Goal: Task Accomplishment & Management: Complete application form

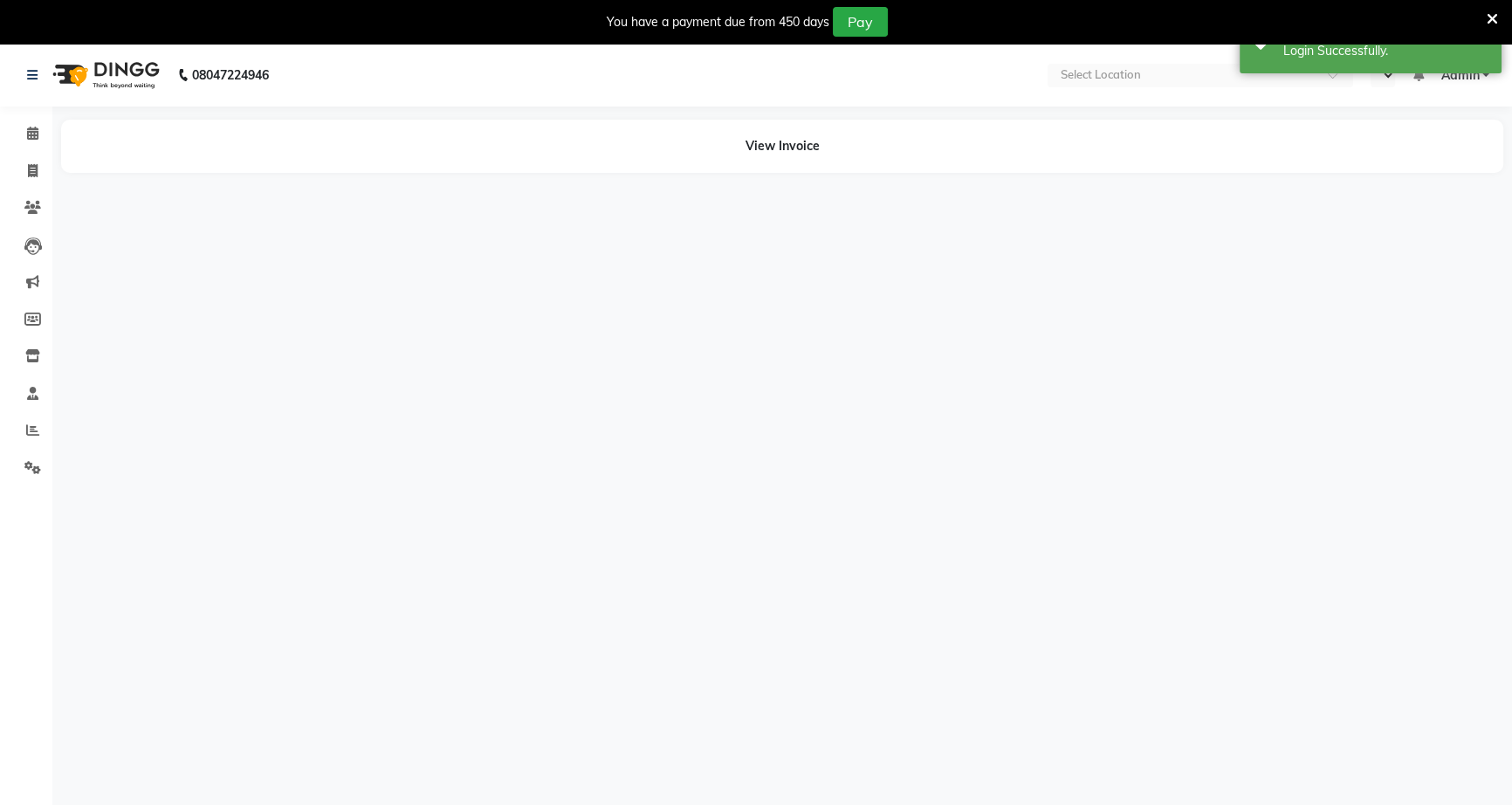
select select "en"
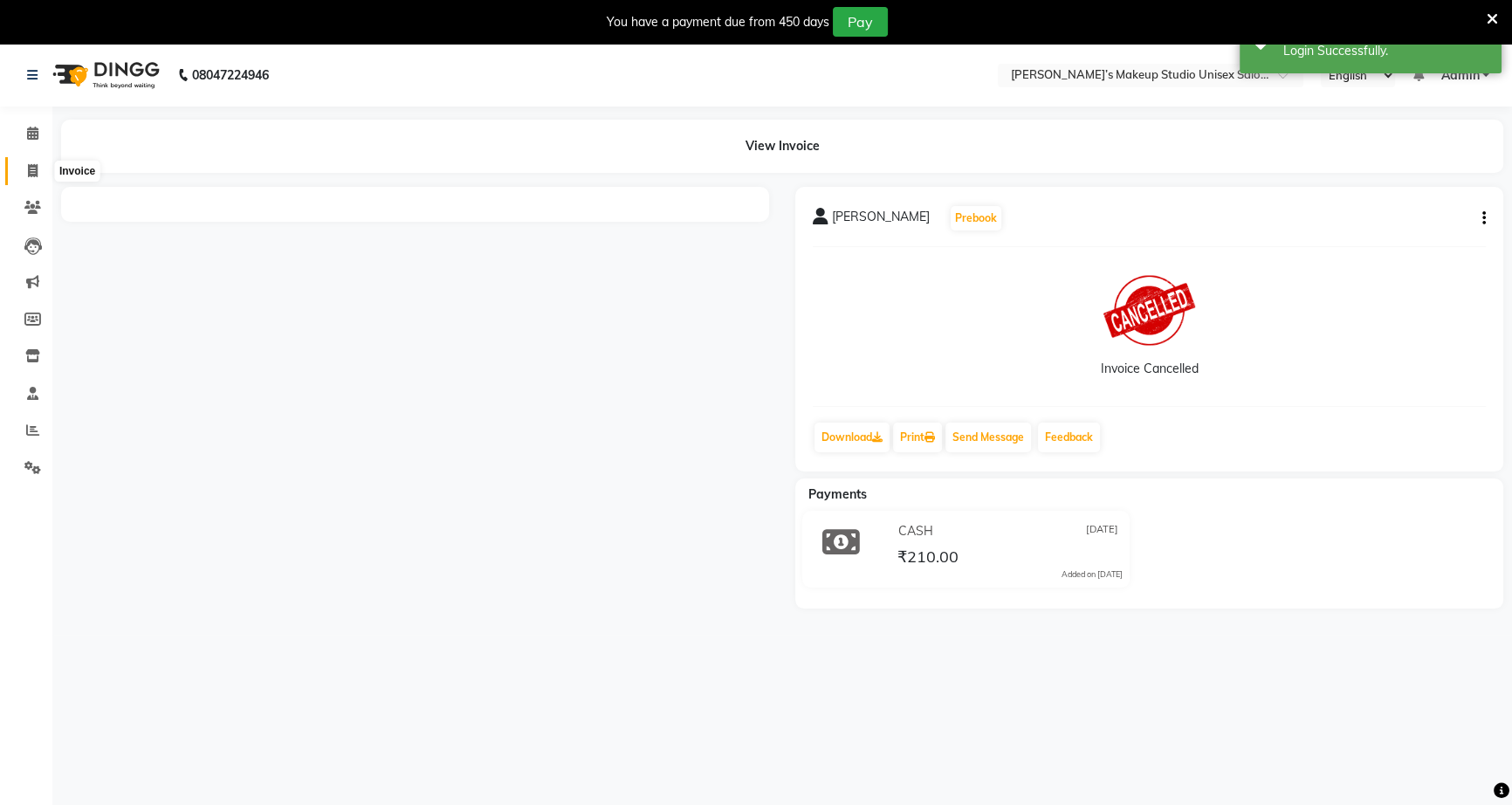
click at [39, 171] on span at bounding box center [33, 171] width 31 height 20
select select "service"
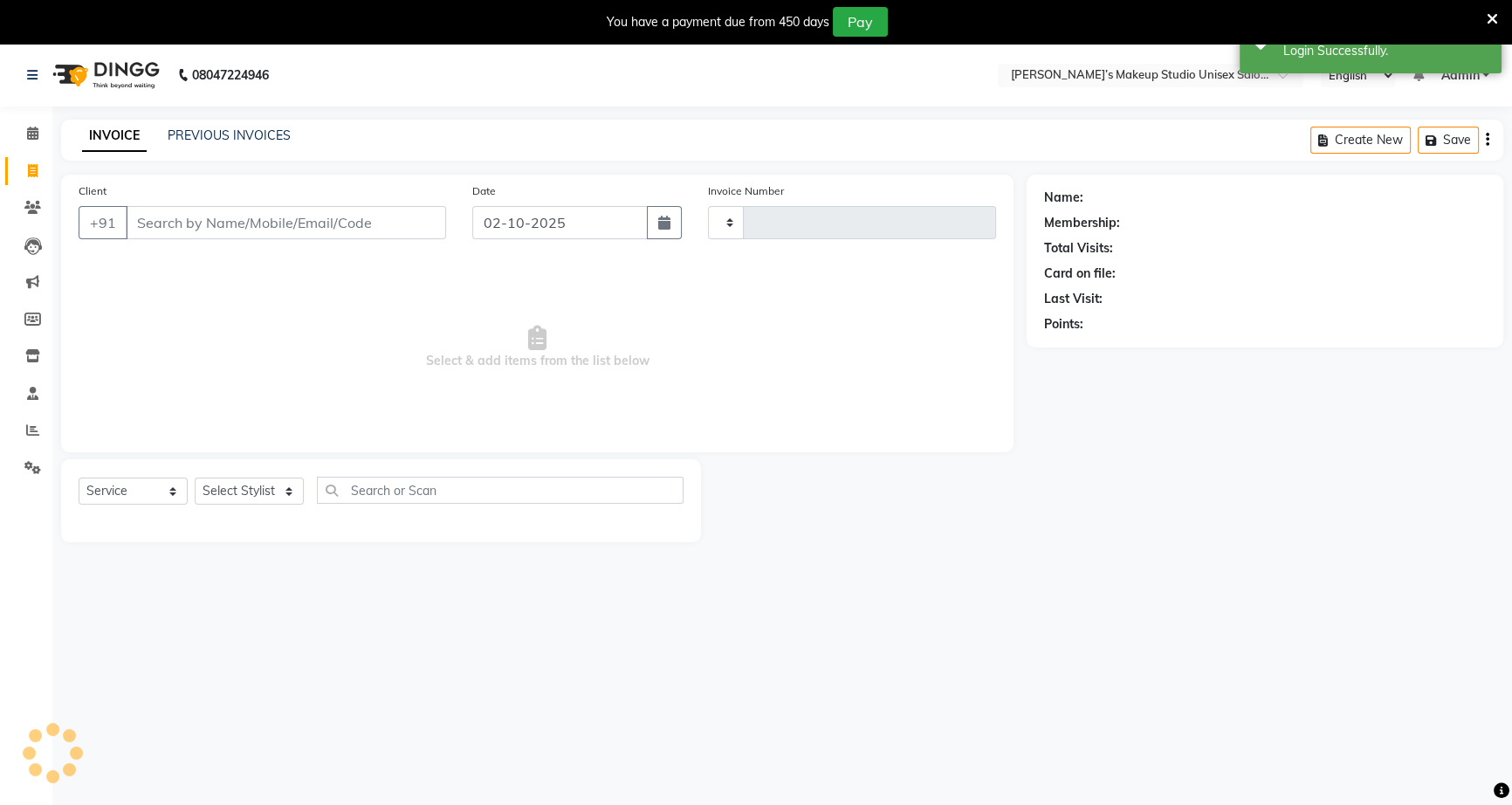
click at [154, 219] on input "Client" at bounding box center [285, 223] width 320 height 33
type input "1251"
select select "6543"
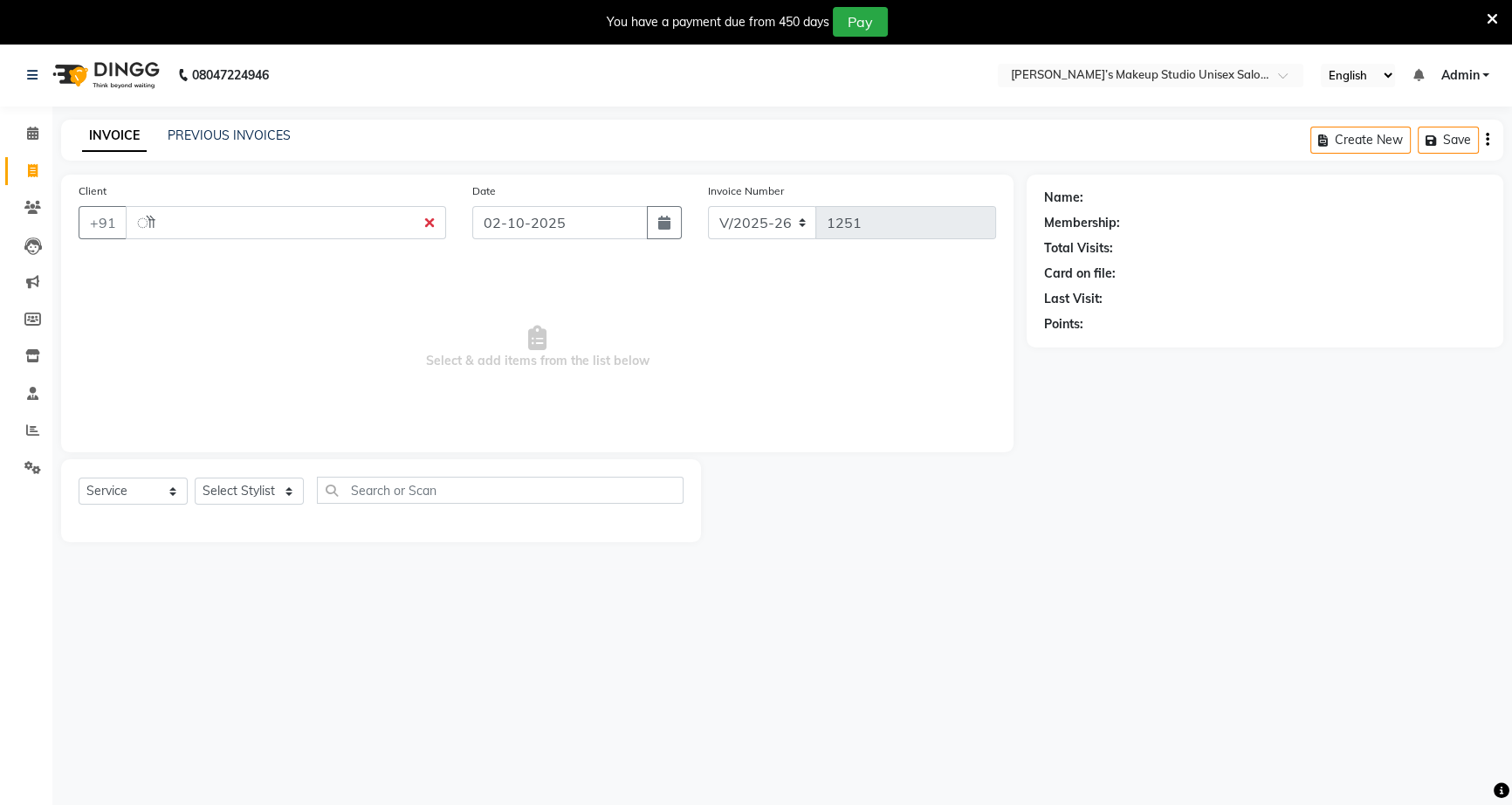
type input "ो"
type input "ओ"
click at [1378, 67] on select "English ENGLISH Español العربية मराठी हिंदी ગુજરાતી தமிழ் 中文" at bounding box center [1357, 75] width 74 height 23
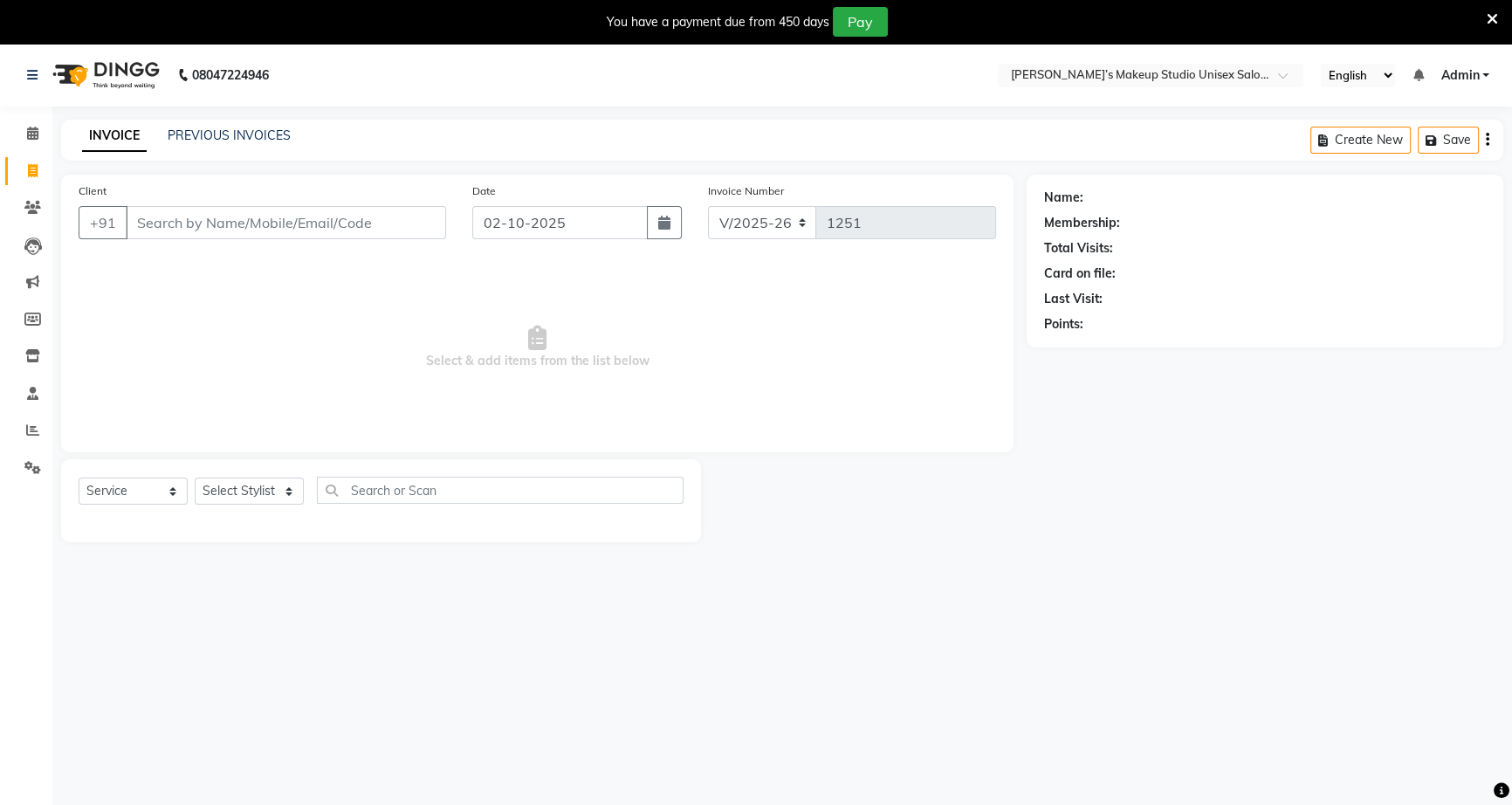
click at [1322, 64] on select "English ENGLISH Español العربية मराठी हिंदी ગુજરાતી தமிழ் 中文" at bounding box center [1357, 75] width 74 height 23
click at [1381, 94] on nav "08047224946 Select Location × [PERSON_NAME]’s Makeup Studio Unisex Salon , Near…" at bounding box center [756, 75] width 1512 height 63
click at [381, 203] on div "Client +91" at bounding box center [262, 218] width 394 height 72
click at [371, 218] on input "Client" at bounding box center [285, 223] width 320 height 33
type input "ो"
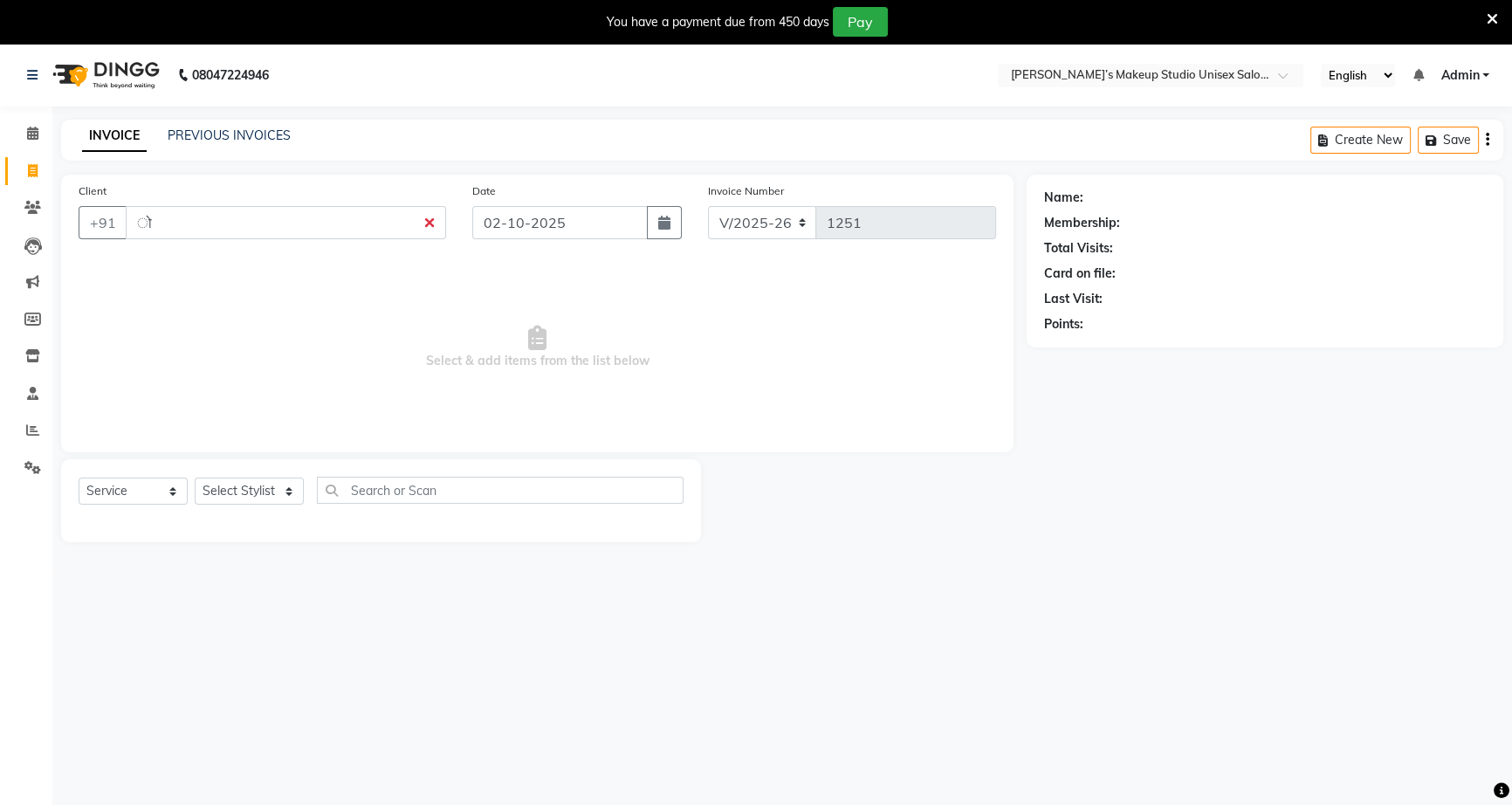
click at [361, 280] on span "Select & add items from the list below" at bounding box center [537, 347] width 917 height 174
click at [1392, 78] on select "English ENGLISH Español العربية मराठी हिंदी ગુજરાતી தமிழ் 中文" at bounding box center [1357, 75] width 74 height 23
select select "ec"
click at [1322, 64] on select "English ENGLISH Español العربية मराठी हिंदी ગુજરાતી தமிழ் 中文" at bounding box center [1357, 75] width 74 height 23
click at [429, 227] on input "ो" at bounding box center [285, 223] width 320 height 33
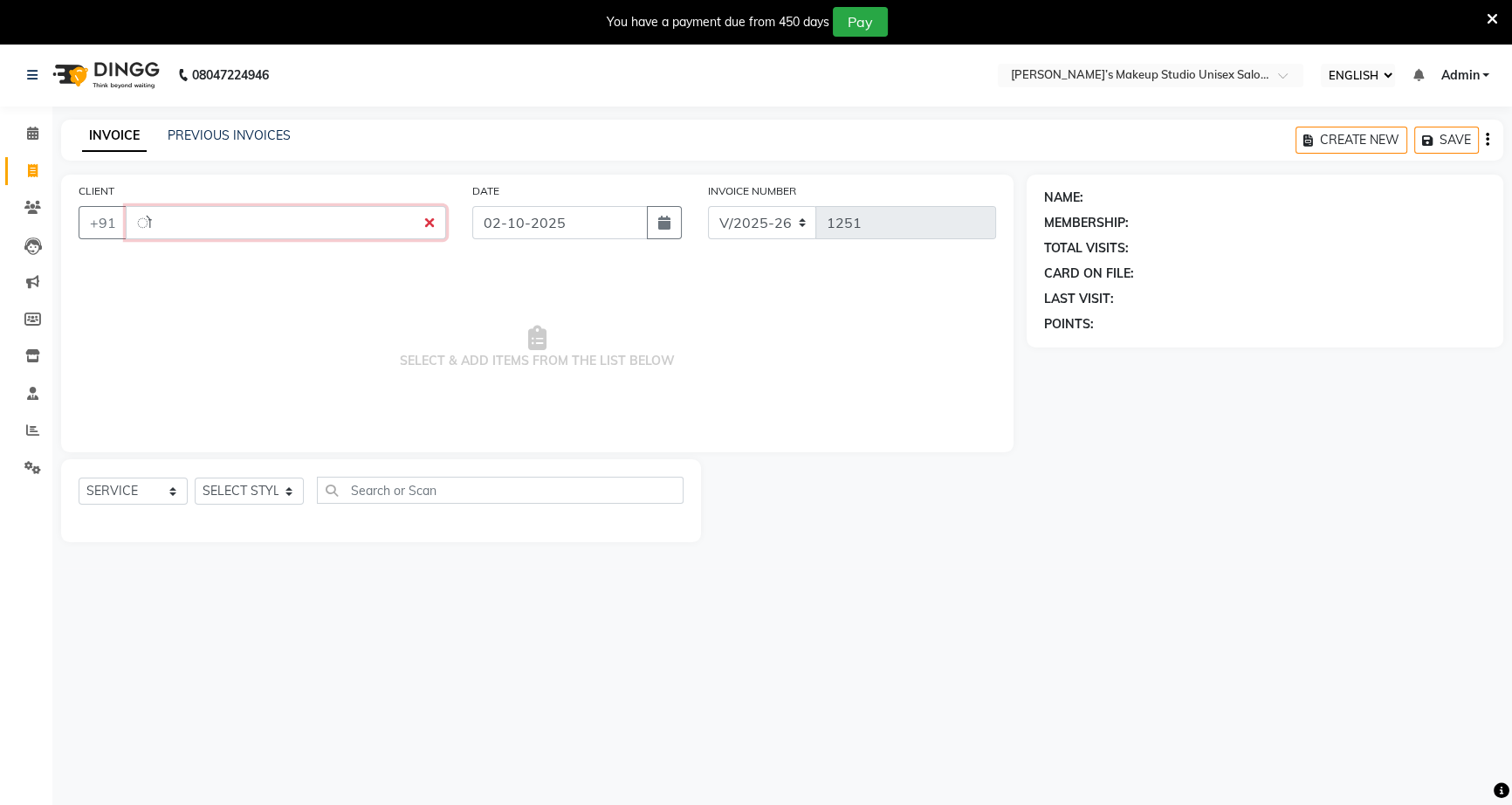
click at [429, 227] on input "ो" at bounding box center [285, 223] width 320 height 33
click at [428, 217] on input "ो" at bounding box center [285, 223] width 320 height 33
click at [304, 198] on div "CLIENT +91 ो" at bounding box center [262, 218] width 394 height 72
click at [295, 228] on input "ो" at bounding box center [285, 223] width 320 height 33
click at [420, 232] on input "ोो" at bounding box center [285, 223] width 320 height 33
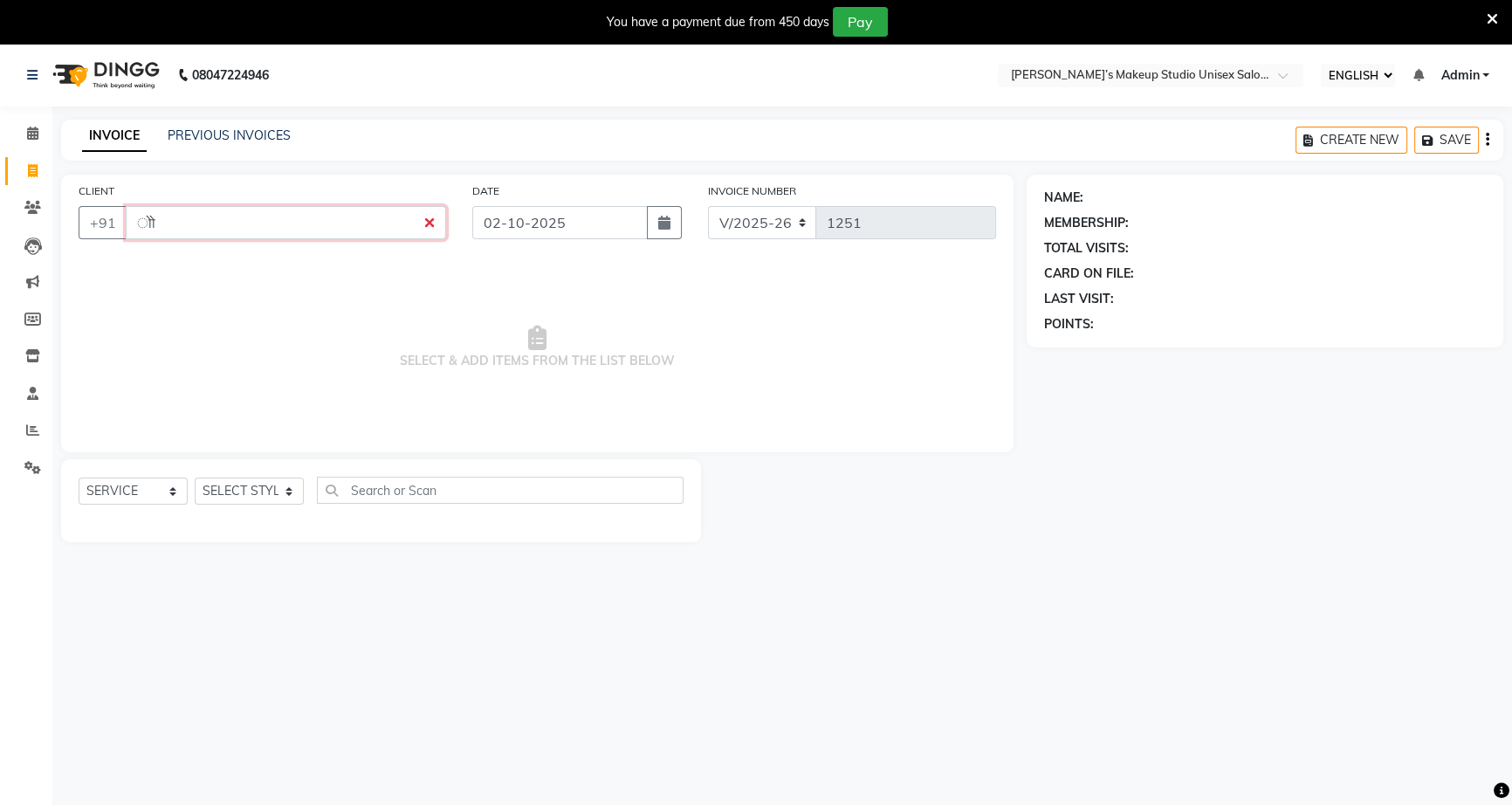
click at [425, 229] on input "ोो" at bounding box center [285, 223] width 320 height 33
click at [439, 222] on input "ोो" at bounding box center [285, 223] width 320 height 33
type input "ो"
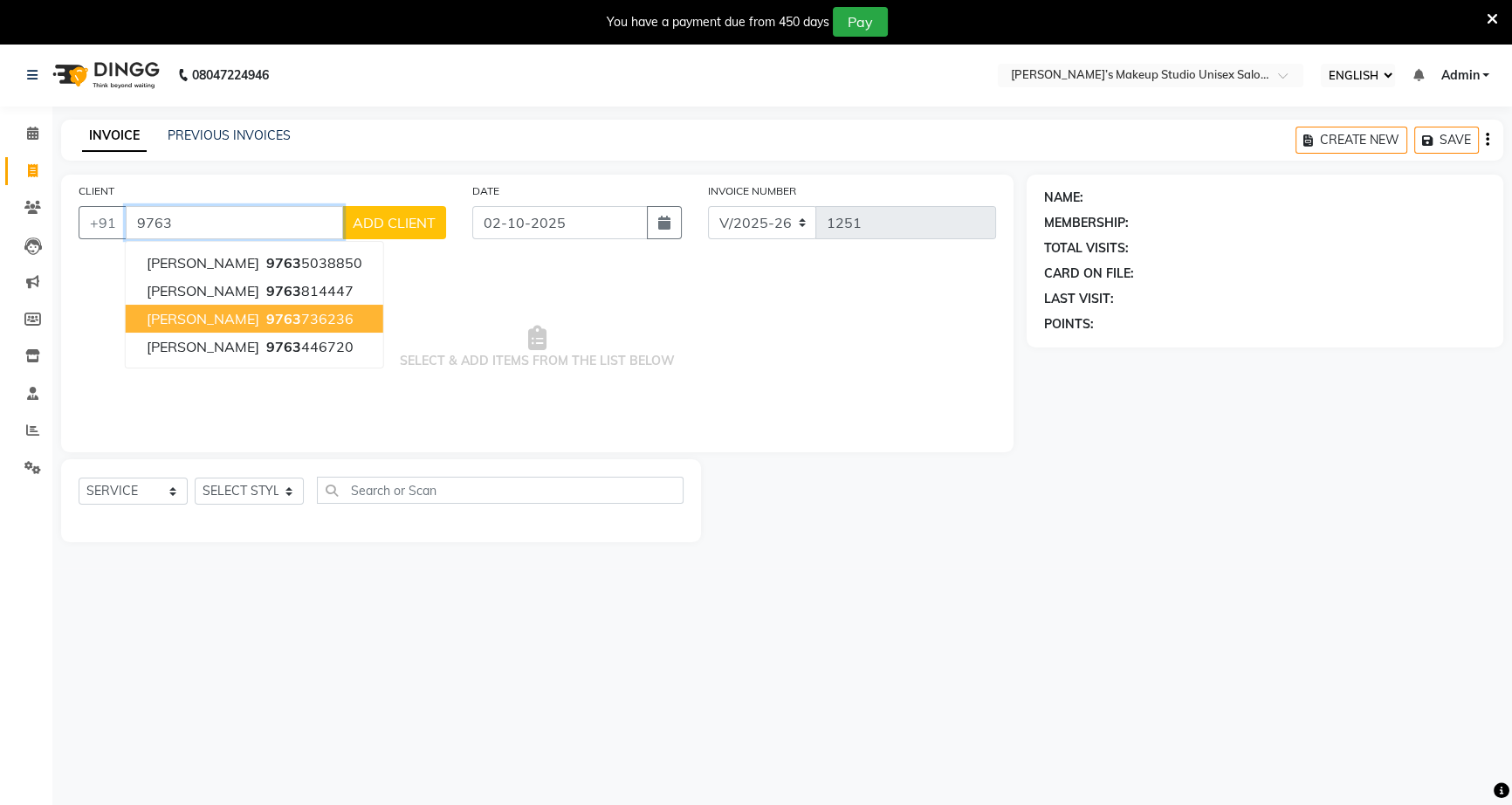
click at [278, 317] on span "9763" at bounding box center [283, 318] width 35 height 17
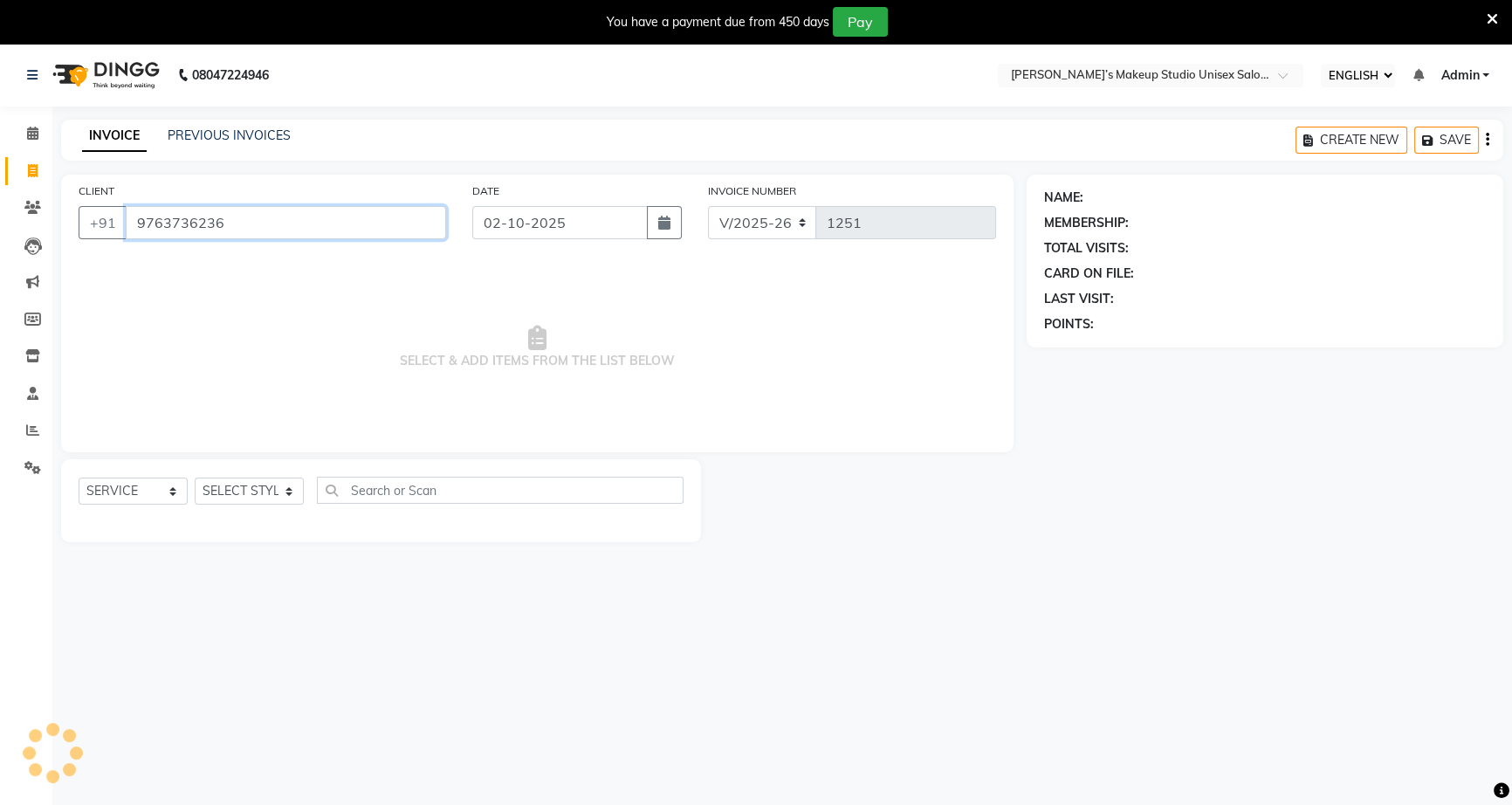
type input "9763736236"
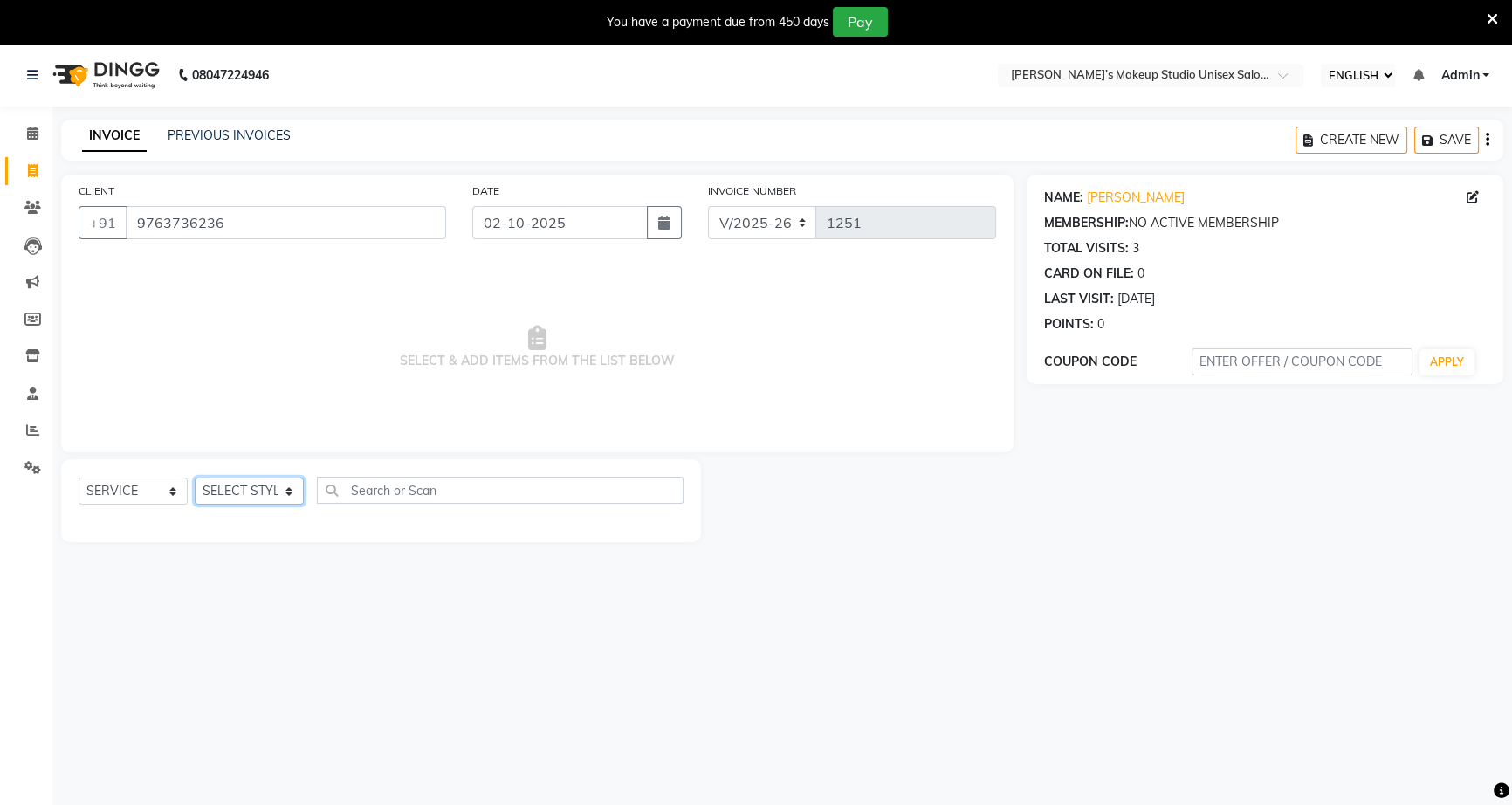
click at [265, 496] on select "SELECT STYLIST [PERSON_NAME] [PERSON_NAME] [PERSON_NAME] [PERSON_NAME] [PERSON_…" at bounding box center [249, 492] width 109 height 27
select select "60553"
click at [194, 478] on select "SELECT STYLIST [PERSON_NAME] [PERSON_NAME] [PERSON_NAME] [PERSON_NAME] [PERSON_…" at bounding box center [249, 492] width 109 height 27
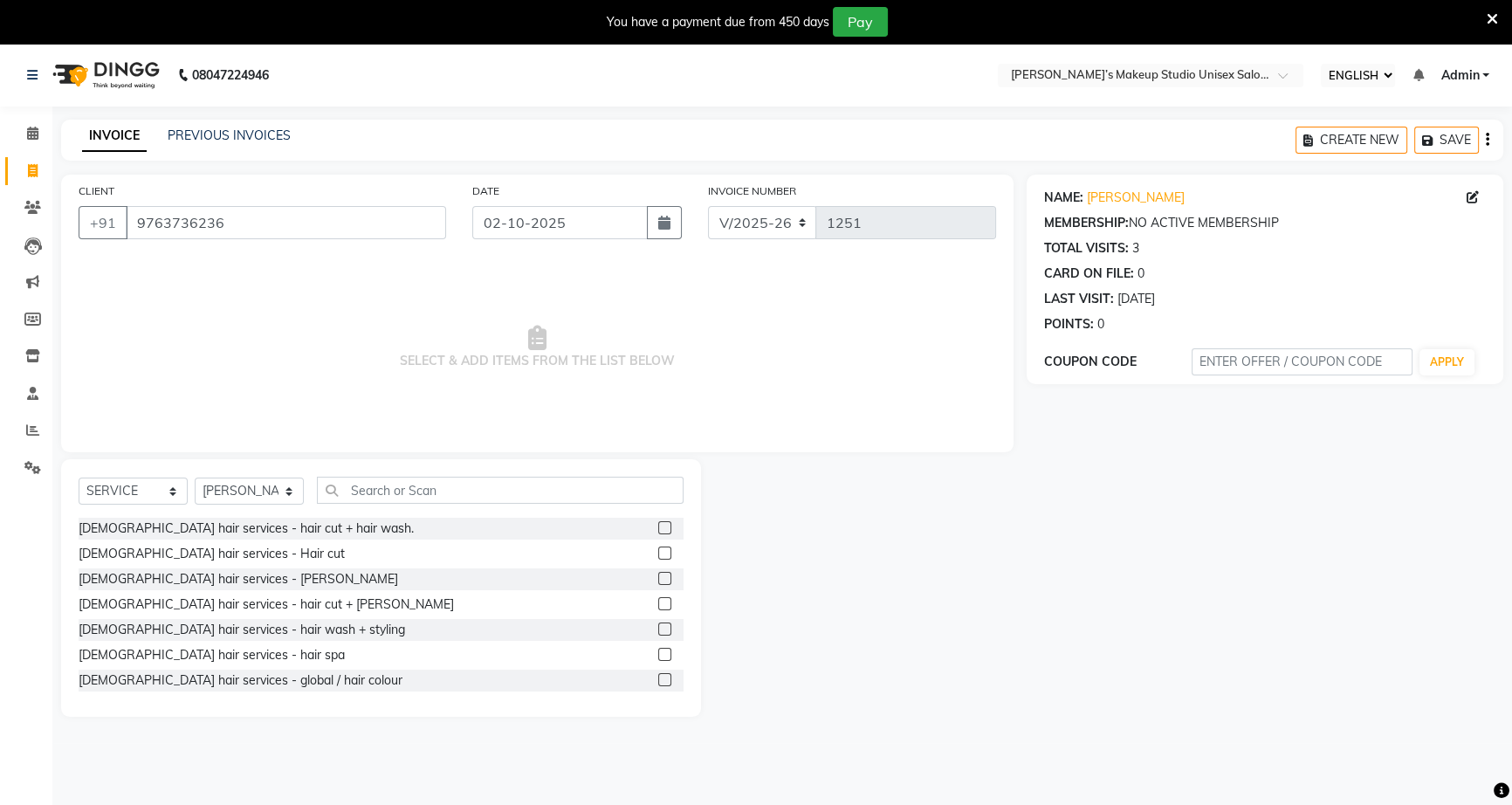
click at [658, 556] on label at bounding box center [665, 553] width 14 height 14
click at [658, 556] on input "checkbox" at bounding box center [664, 554] width 12 height 12
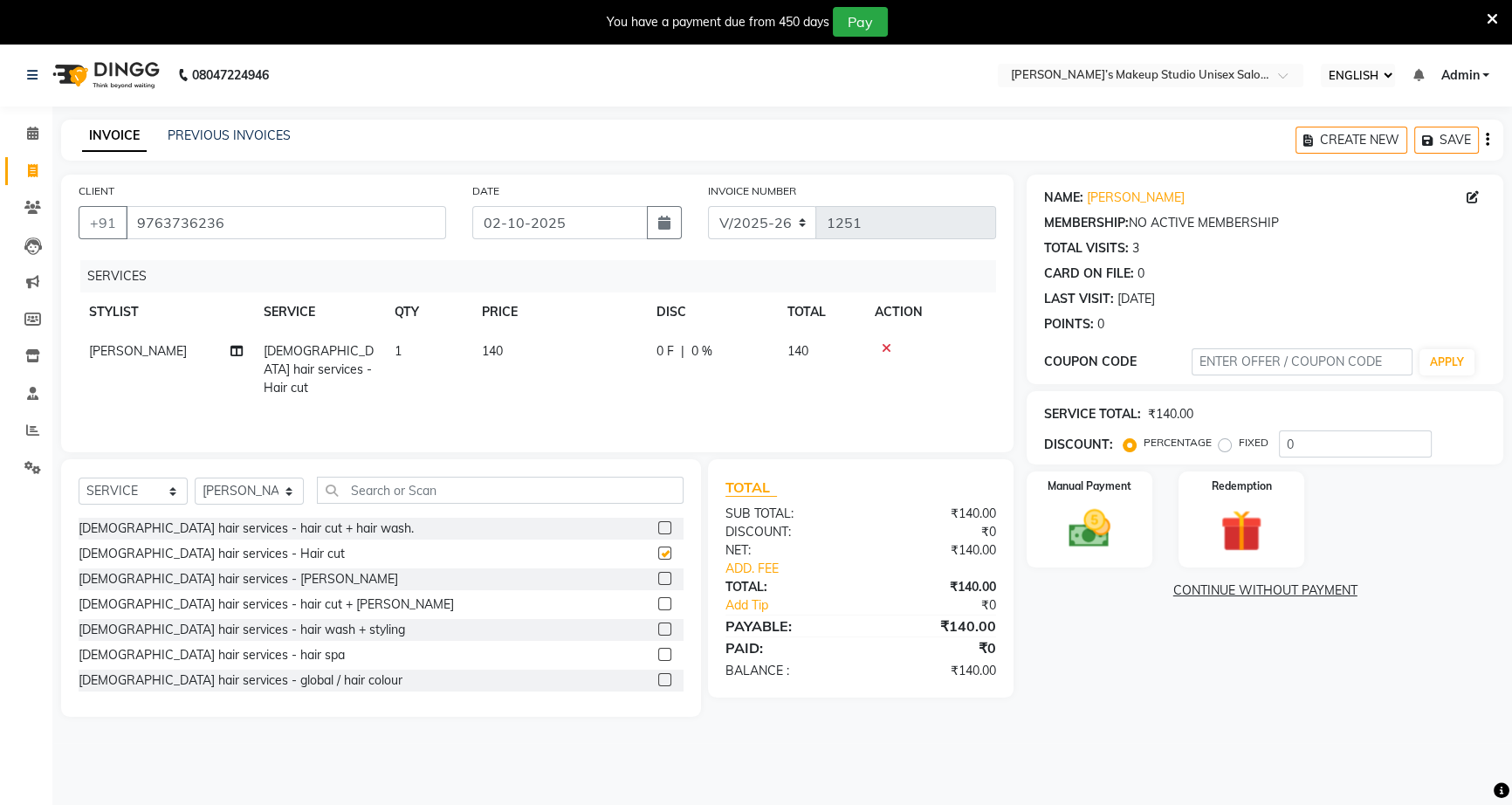
checkbox input "false"
click at [658, 572] on label at bounding box center [665, 579] width 14 height 14
click at [658, 574] on input "checkbox" at bounding box center [664, 580] width 12 height 12
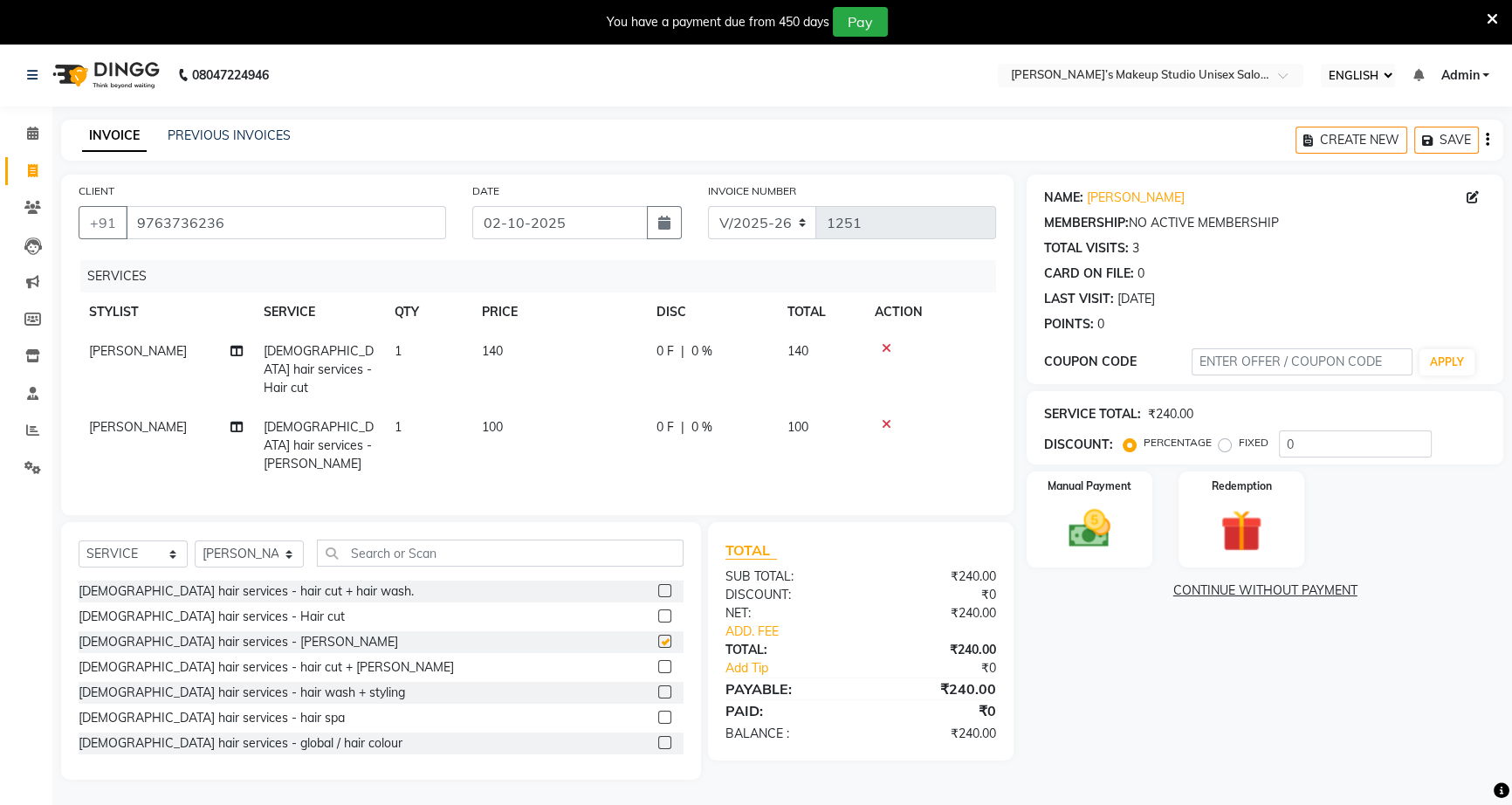
checkbox input "false"
click at [674, 418] on div "0 F | 0 %" at bounding box center [712, 427] width 110 height 18
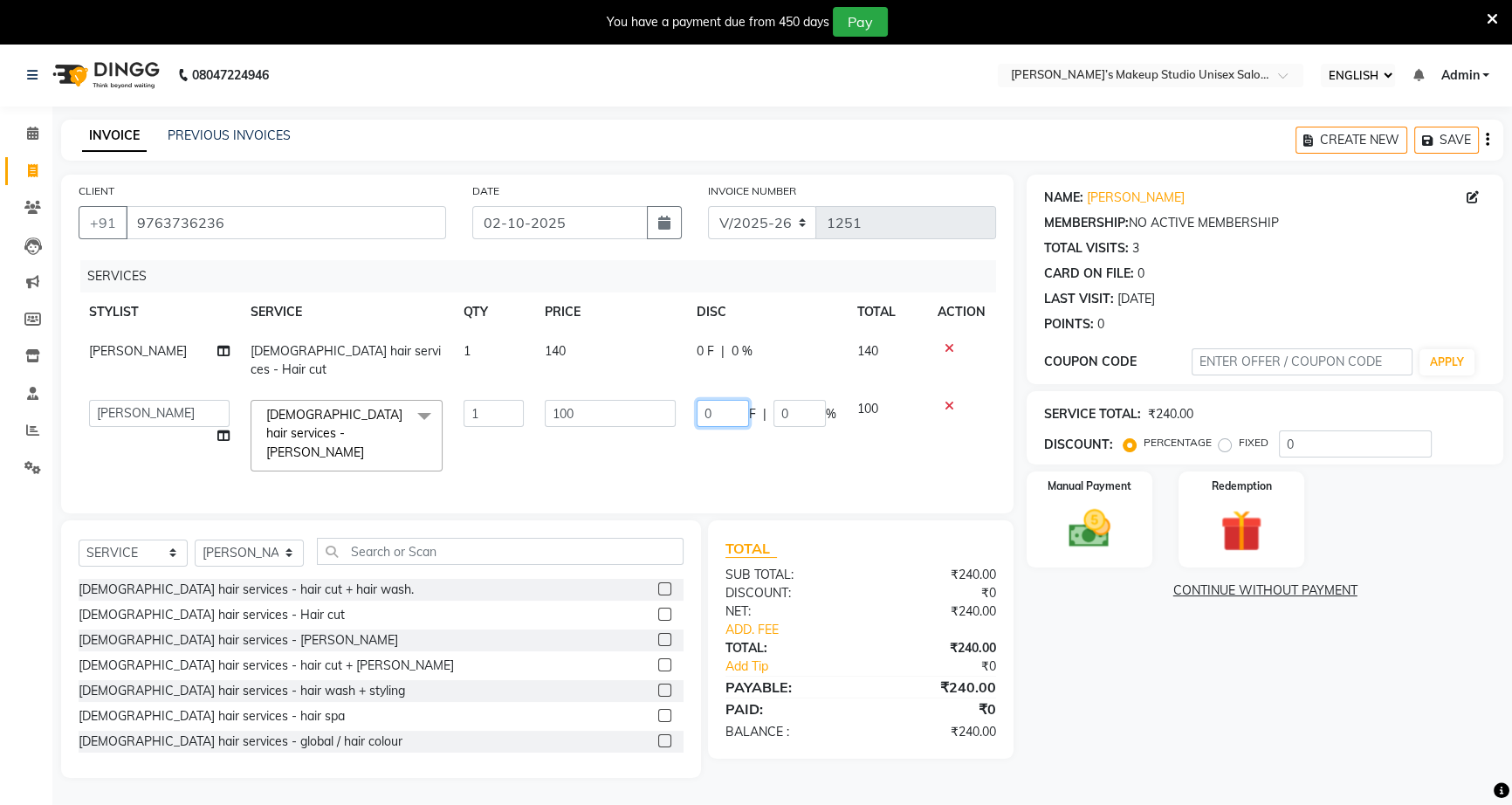
click at [705, 400] on input "0" at bounding box center [723, 413] width 52 height 27
type input "40"
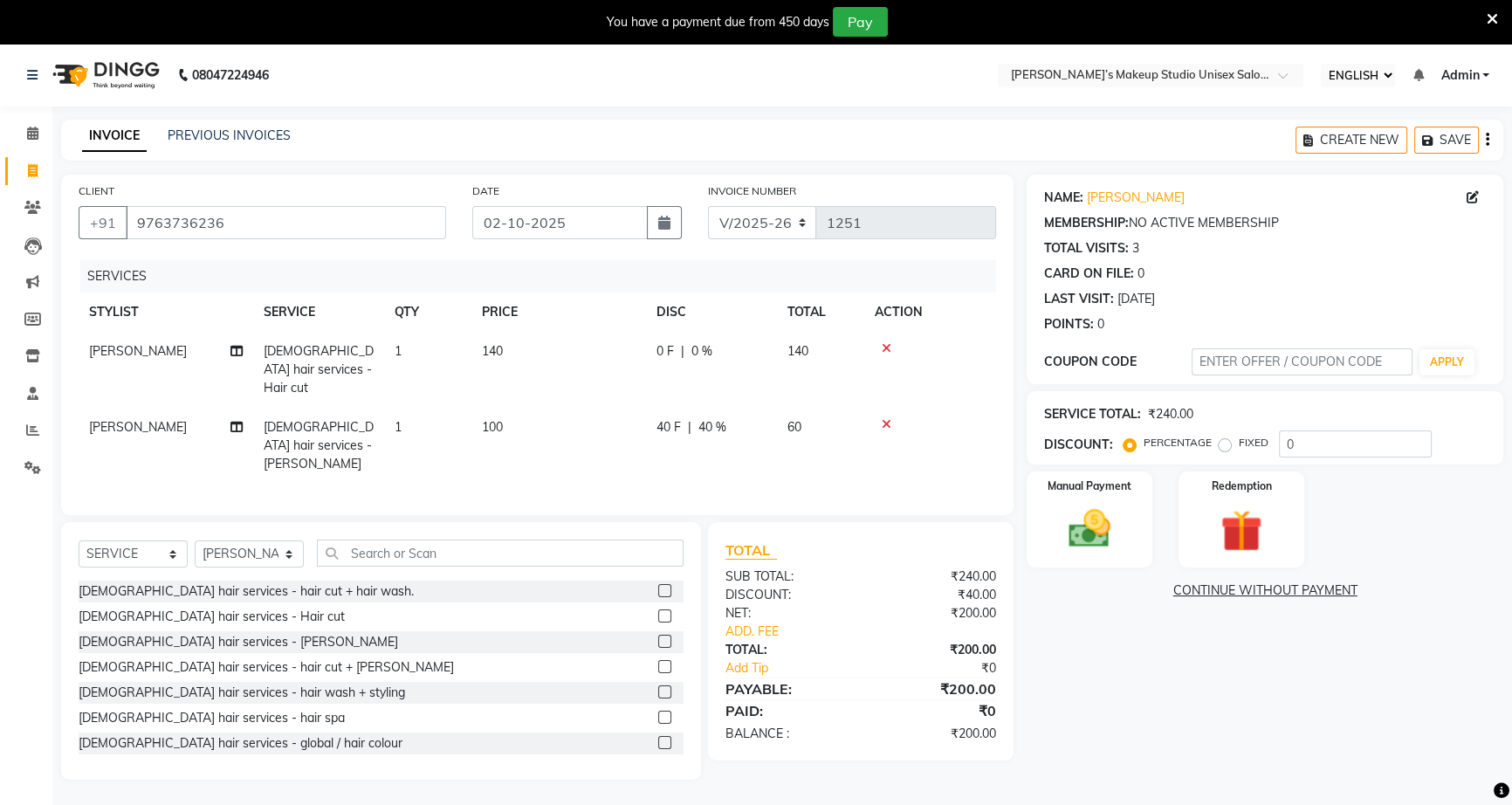
click at [697, 343] on div "0 F | 0 %" at bounding box center [712, 351] width 110 height 18
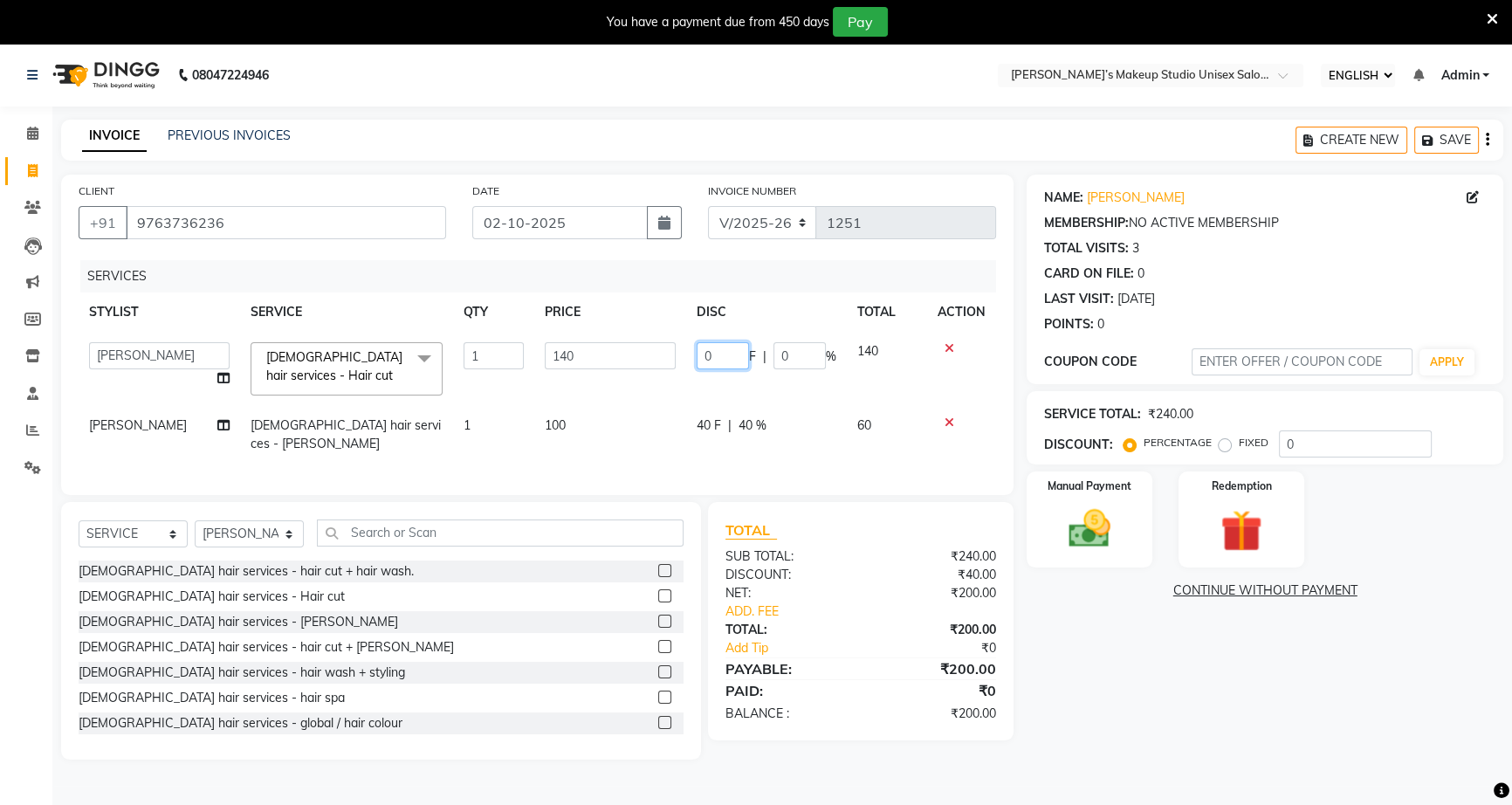
click at [701, 352] on input "0" at bounding box center [723, 356] width 52 height 27
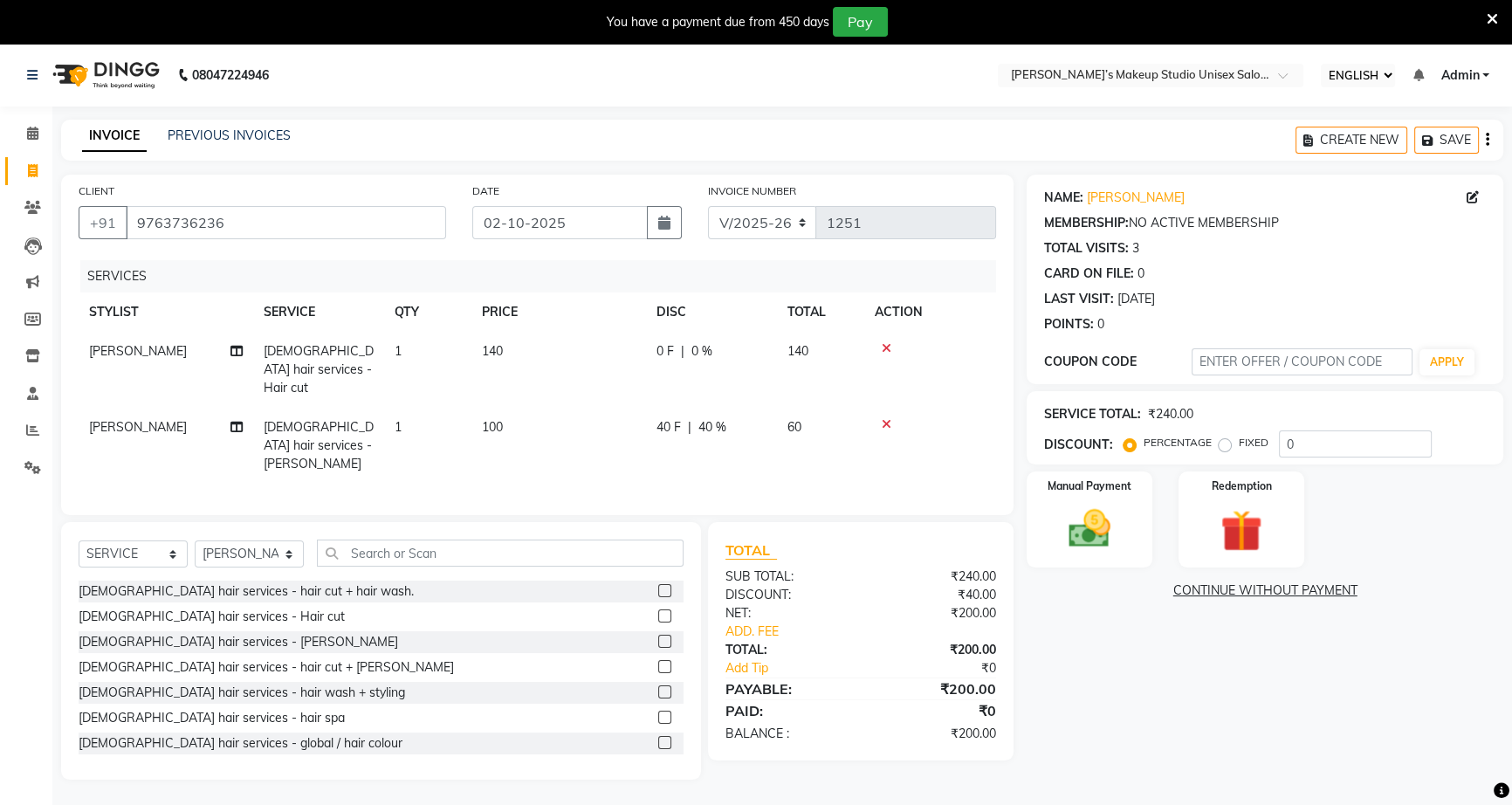
click at [956, 421] on td at bounding box center [930, 445] width 132 height 76
click at [888, 418] on icon at bounding box center [886, 424] width 10 height 13
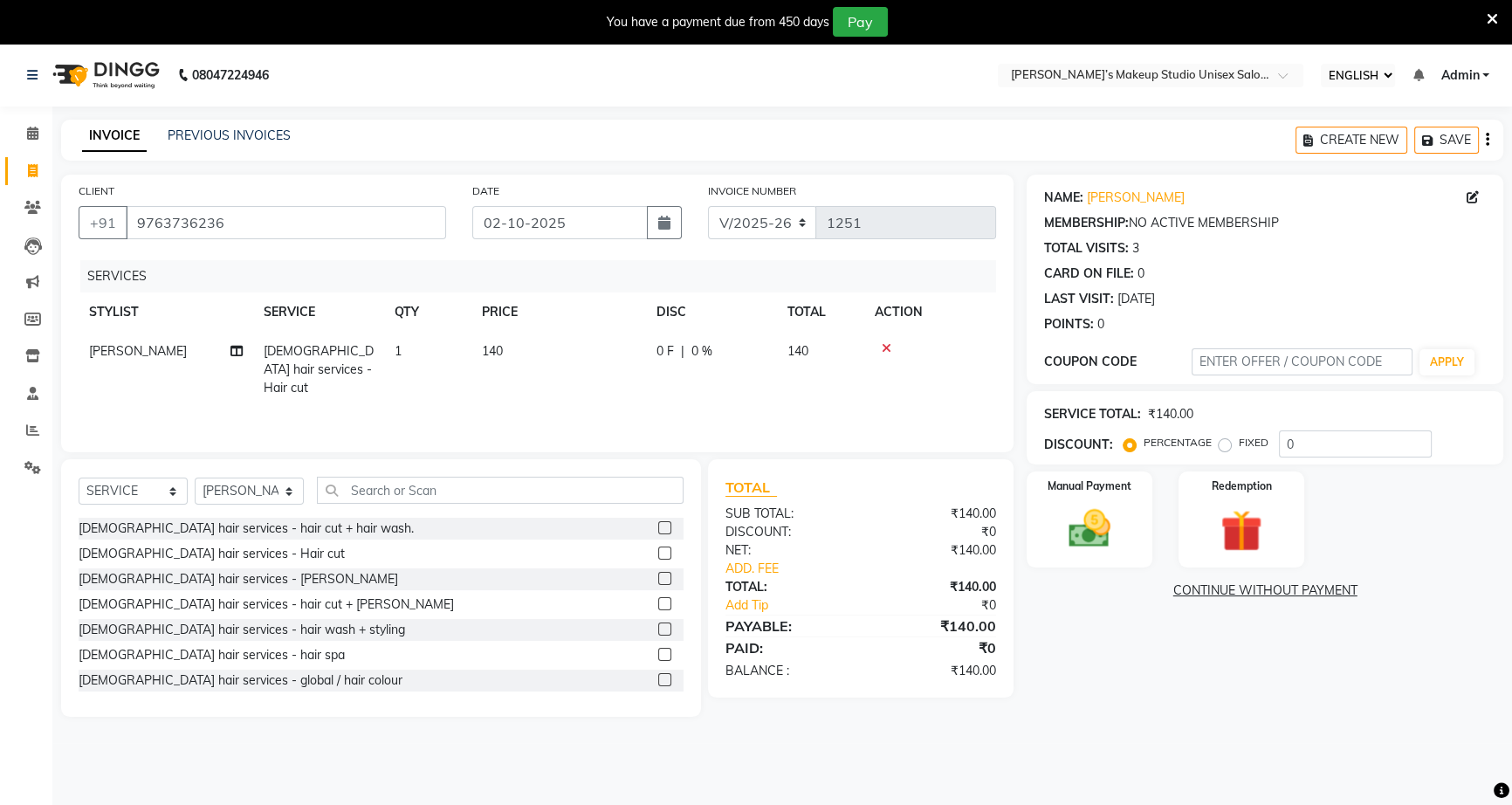
click at [670, 343] on span "0 F" at bounding box center [666, 351] width 17 height 18
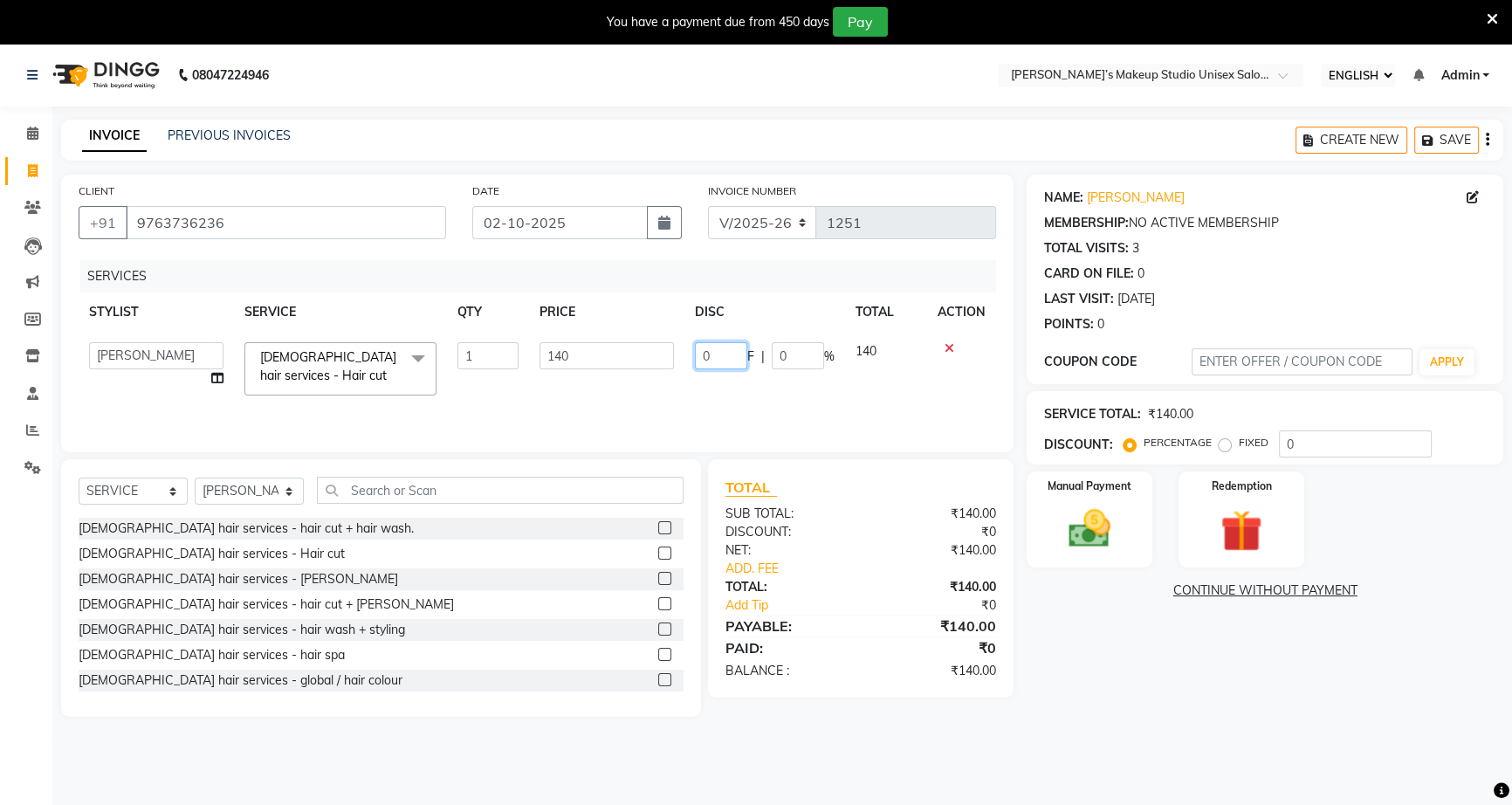
click at [698, 350] on input "0" at bounding box center [721, 356] width 52 height 27
type input "40"
click at [1174, 652] on div "NAME: [PERSON_NAME] MEMBERSHIP: NO ACTIVE MEMBERSHIP TOTAL VISITS: 3 CARD ON FI…" at bounding box center [1271, 445] width 489 height 542
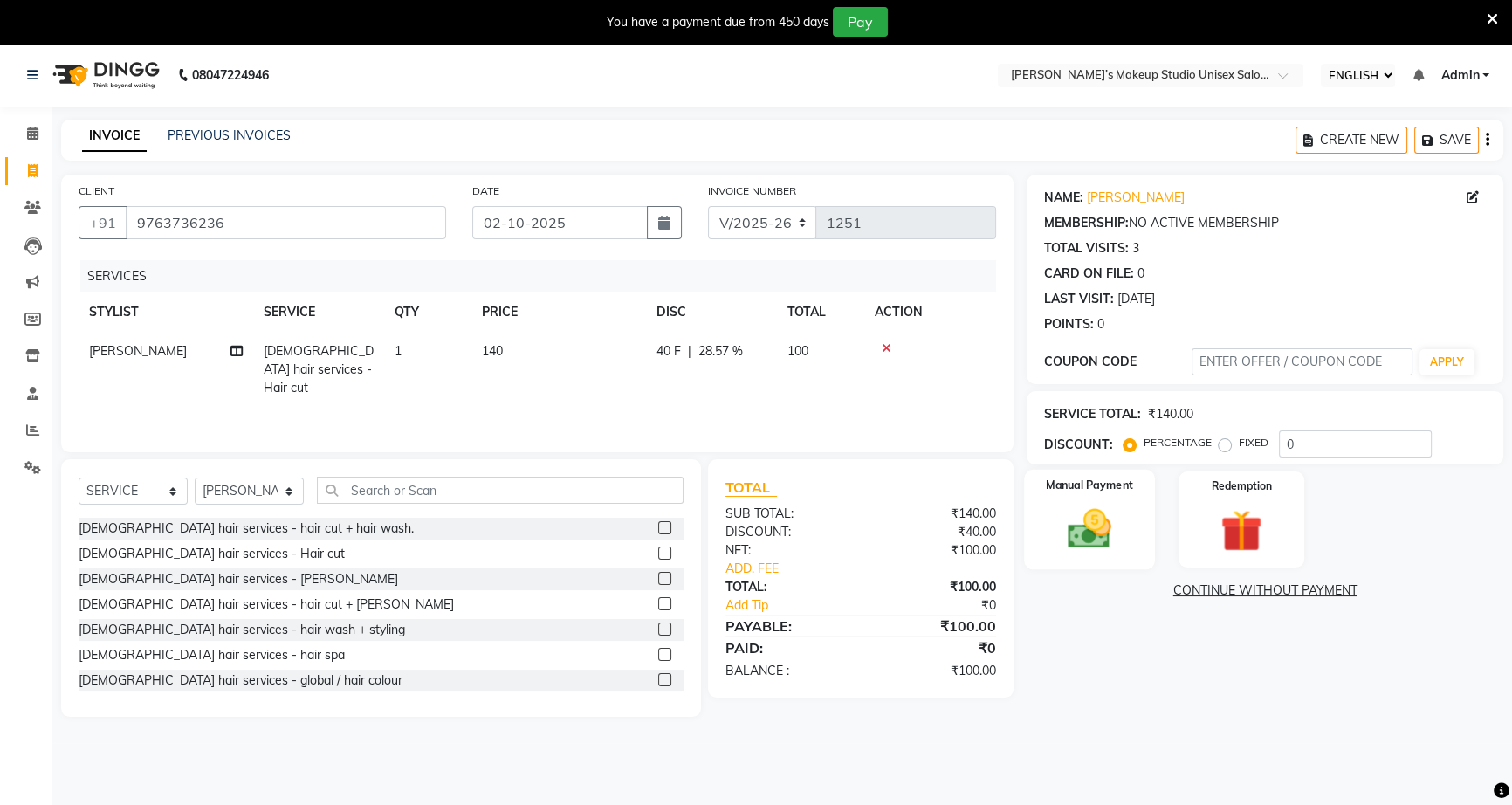
click at [1096, 532] on img at bounding box center [1089, 528] width 71 height 49
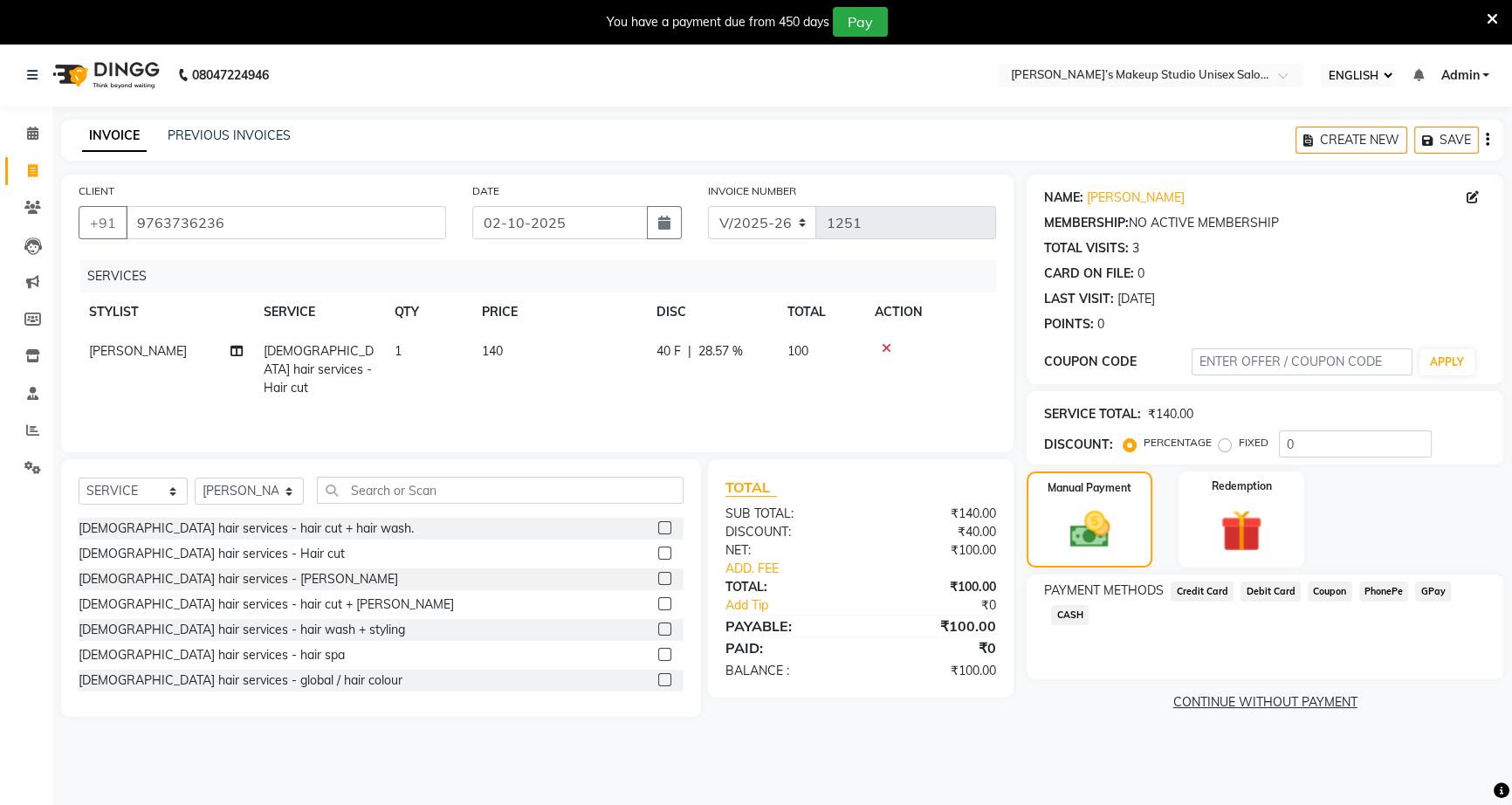
click at [1430, 593] on span "GPay" at bounding box center [1433, 591] width 36 height 20
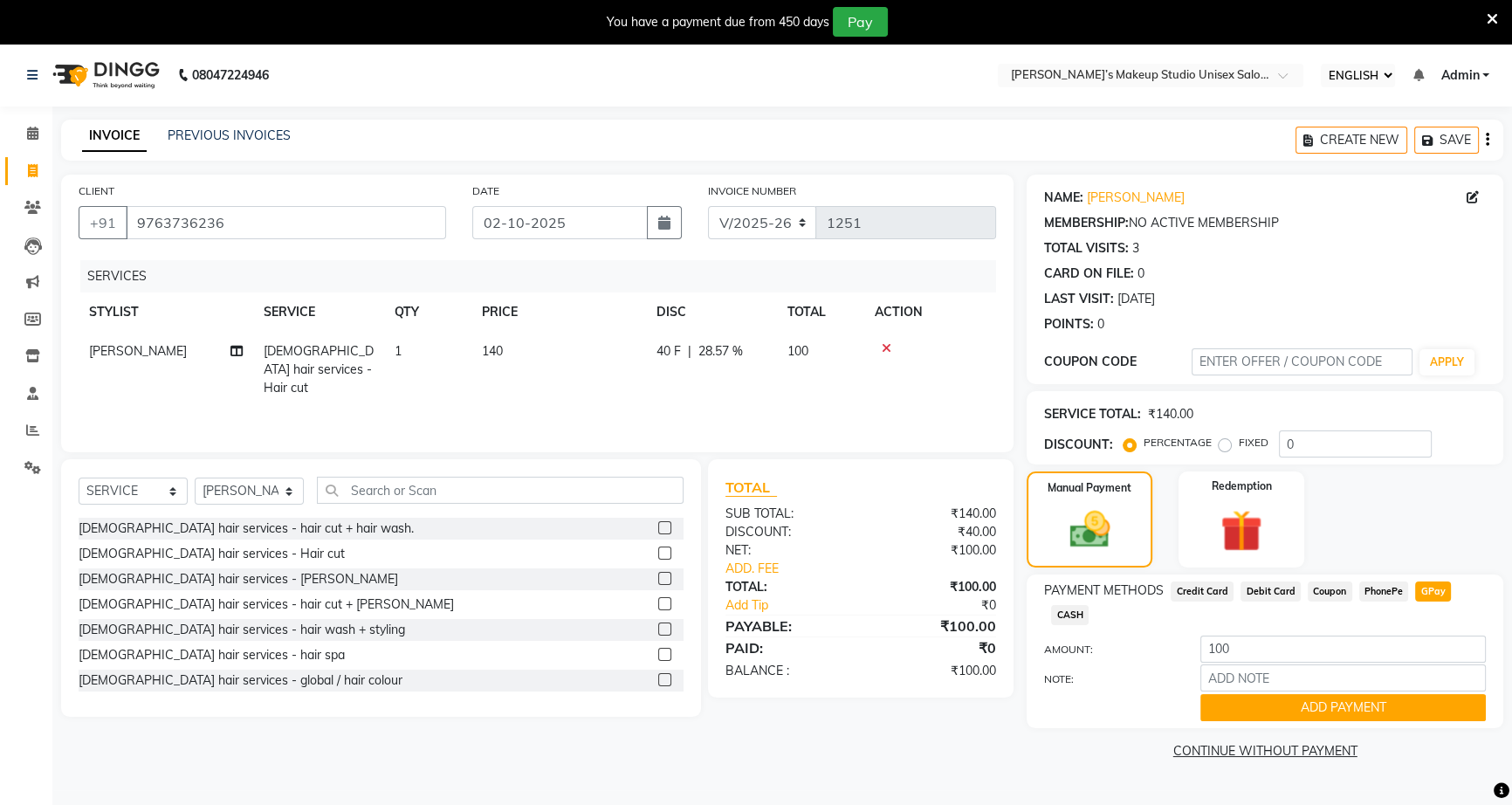
drag, startPoint x: 1371, startPoint y: 585, endPoint x: 1375, endPoint y: 594, distance: 9.8
click at [1372, 585] on span "PhonePe" at bounding box center [1383, 591] width 49 height 20
click at [1387, 707] on button "ADD PAYMENT" at bounding box center [1343, 707] width 285 height 27
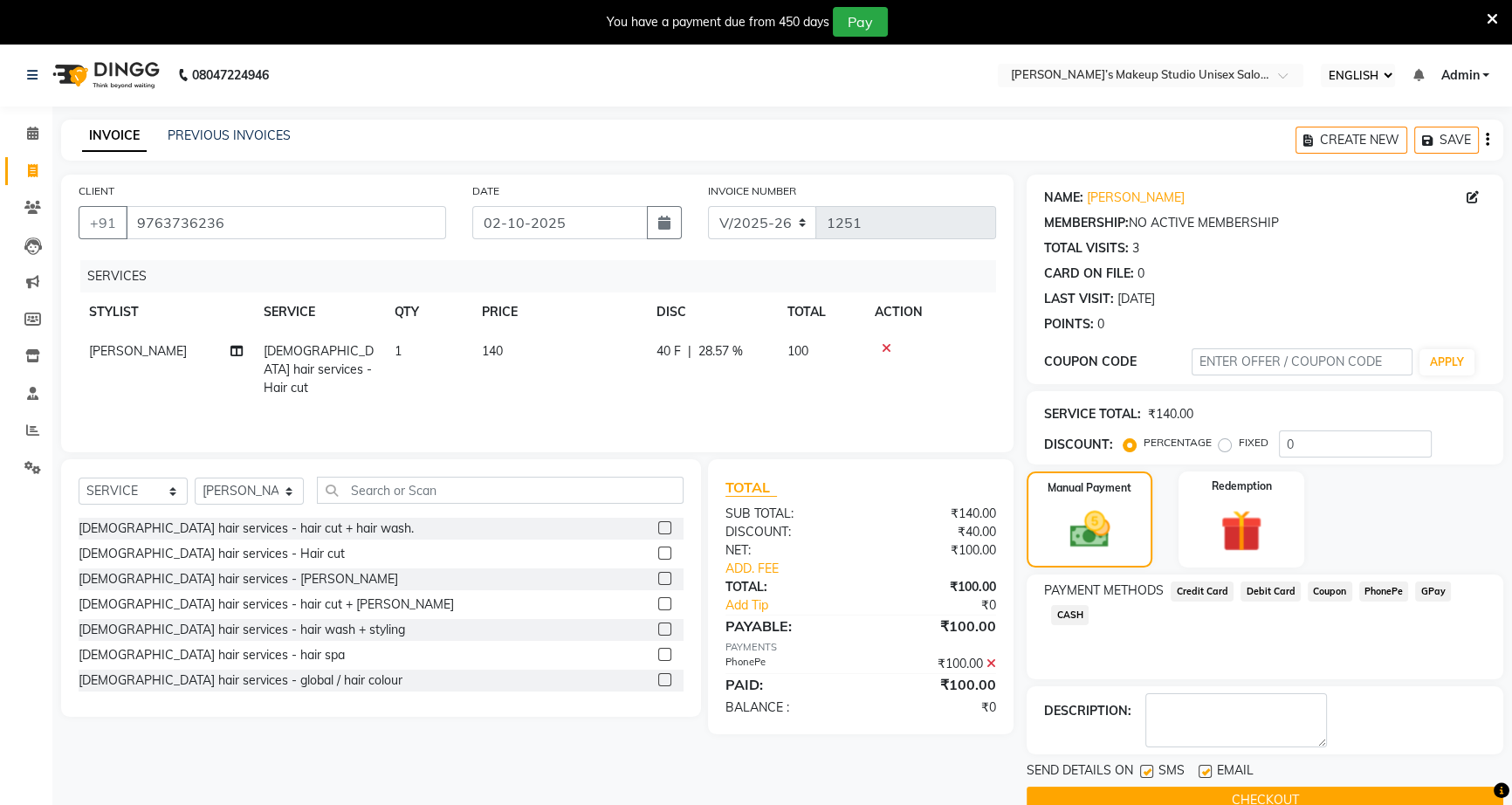
click at [1397, 593] on span "PhonePe" at bounding box center [1383, 591] width 49 height 20
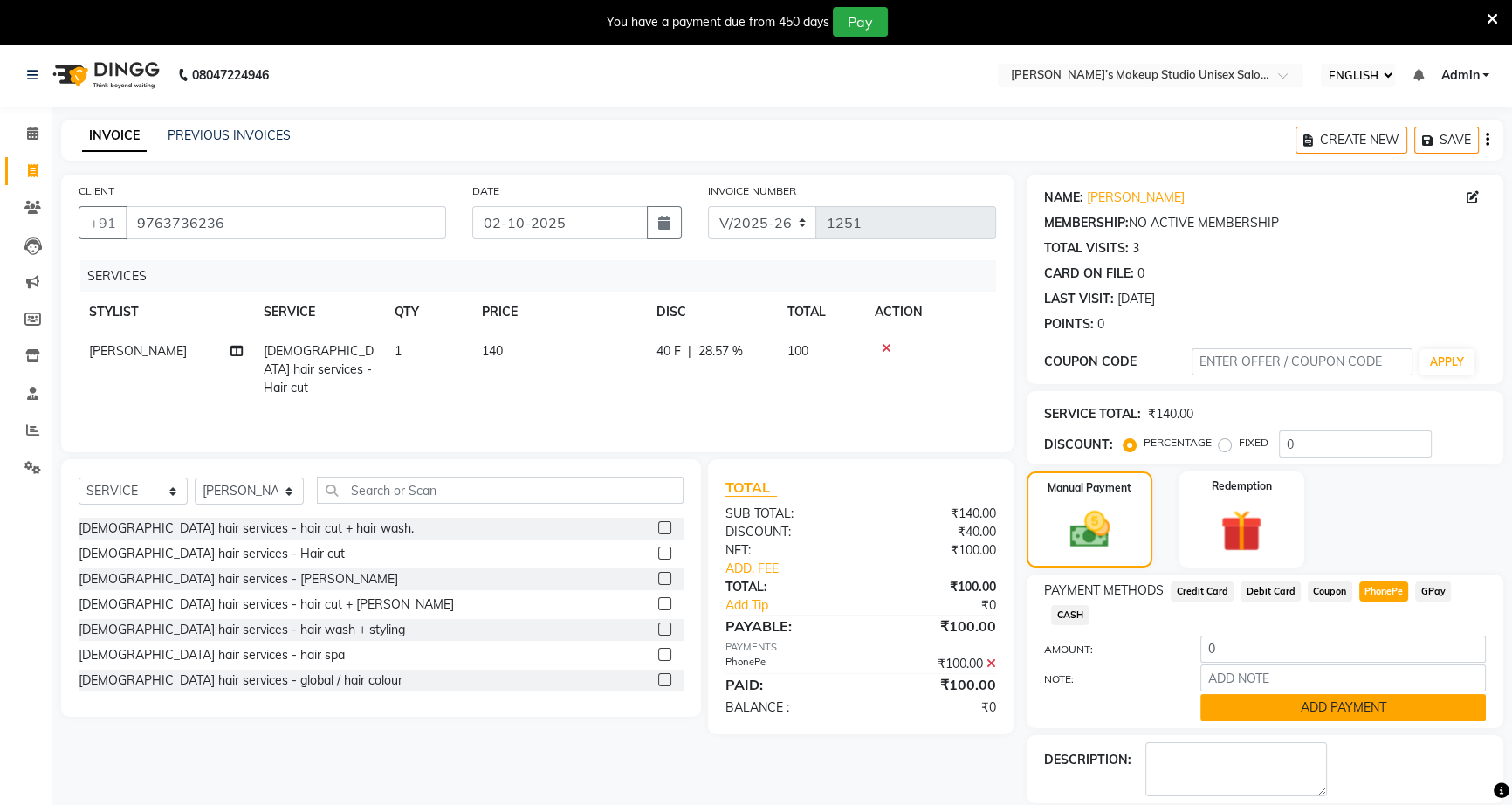
click at [1344, 713] on button "ADD PAYMENT" at bounding box center [1343, 707] width 285 height 27
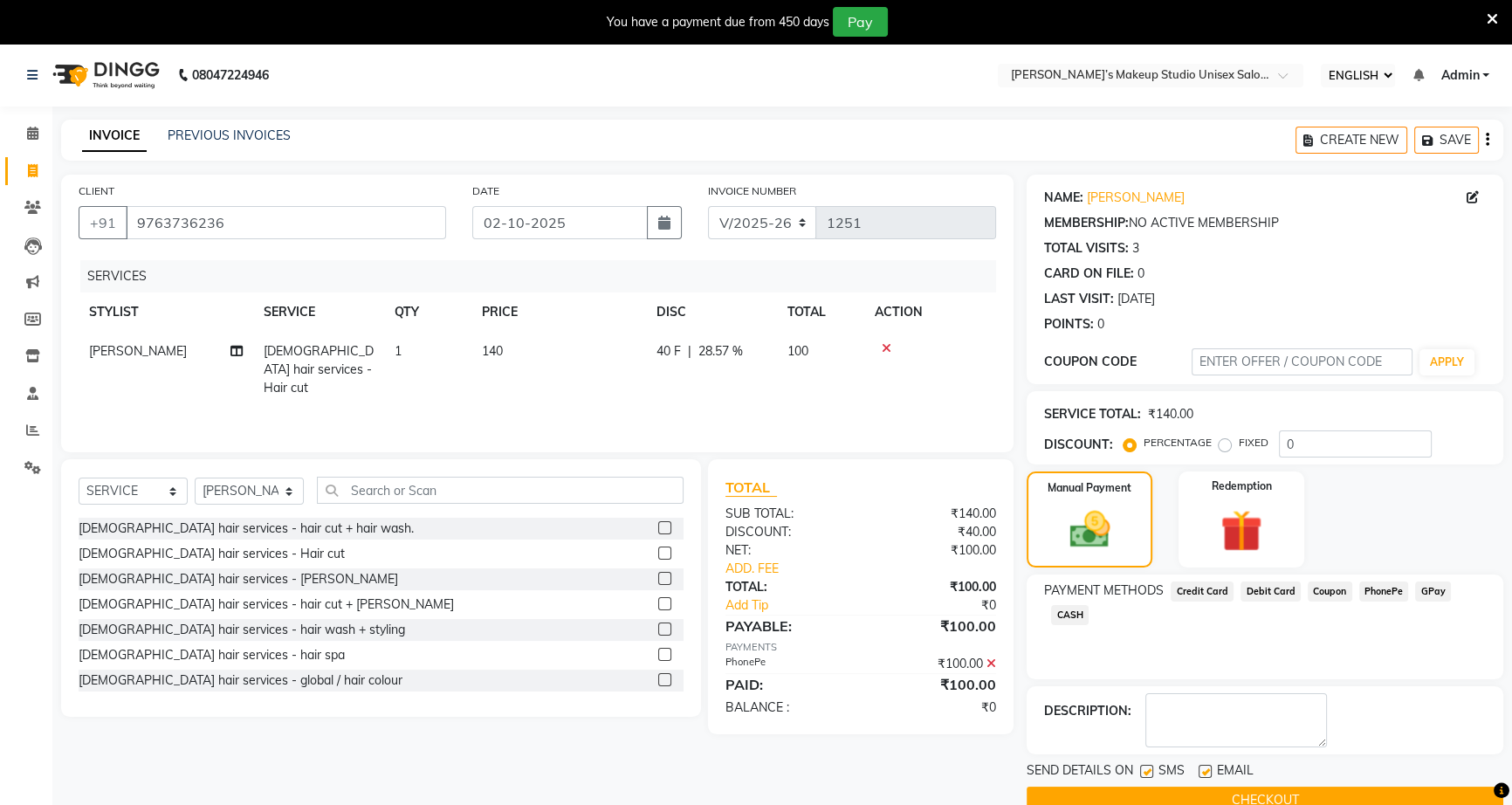
click at [1328, 791] on button "CHECKOUT" at bounding box center [1264, 800] width 477 height 27
